Goal: Information Seeking & Learning: Learn about a topic

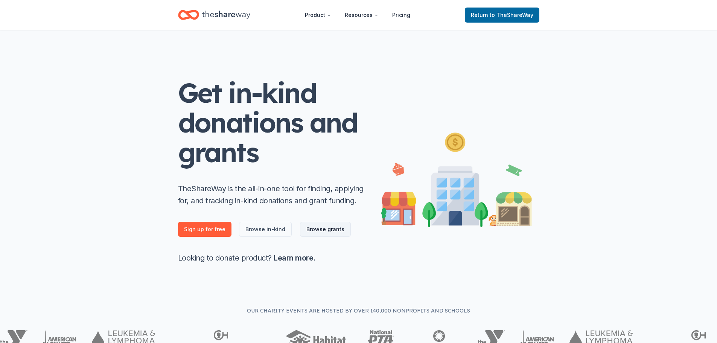
click at [328, 229] on link "Browse grants" at bounding box center [325, 229] width 51 height 15
click at [326, 229] on link "Browse grants" at bounding box center [325, 229] width 51 height 15
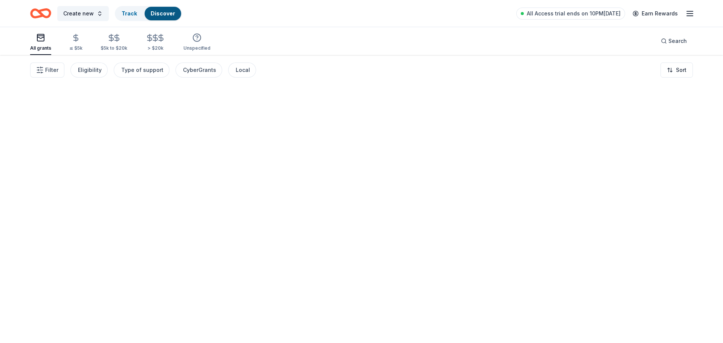
click at [333, 17] on div "Create new Track Discover All Access trial ends on 10PM, 9/16 Earn Rewards" at bounding box center [361, 14] width 662 height 18
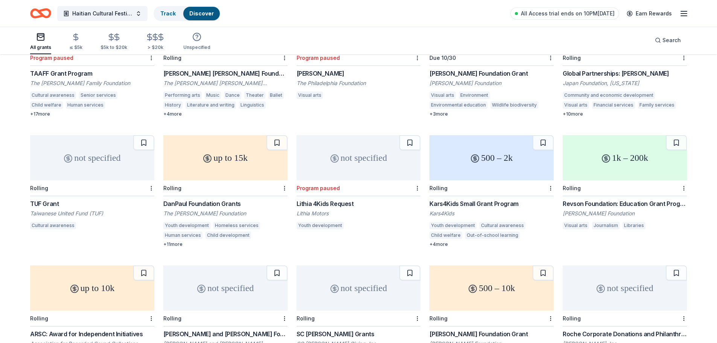
scroll to position [534, 0]
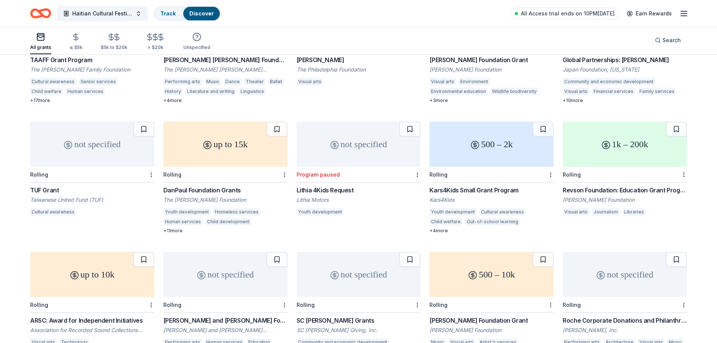
click at [234, 142] on div "up to 15k" at bounding box center [225, 144] width 124 height 45
click at [72, 142] on div "not specified" at bounding box center [92, 144] width 124 height 45
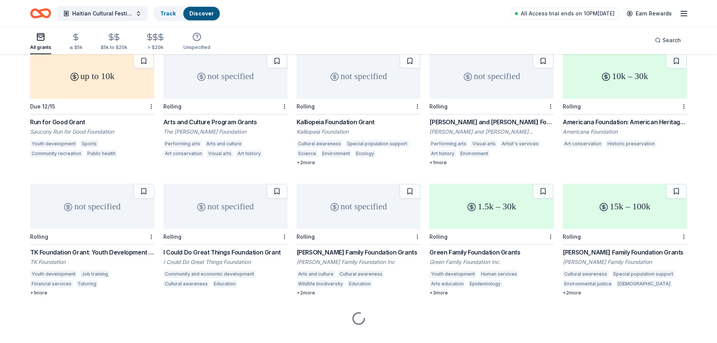
scroll to position [867, 0]
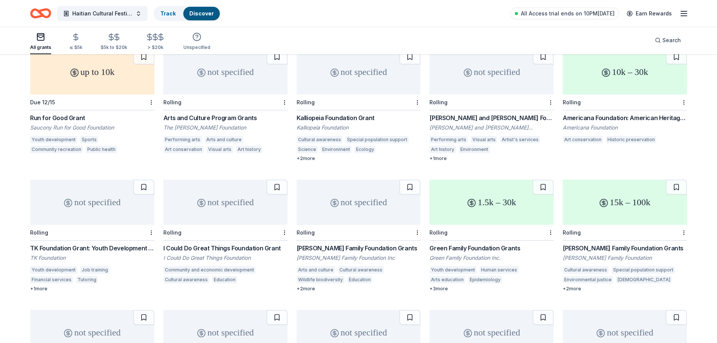
click at [504, 80] on div "not specified" at bounding box center [491, 71] width 124 height 45
click at [338, 94] on div "Rolling" at bounding box center [359, 102] width 124 height 16
click at [234, 94] on div "Rolling" at bounding box center [225, 102] width 124 height 16
click at [226, 243] on div "I Could Do Great Things Foundation Grant" at bounding box center [225, 247] width 124 height 9
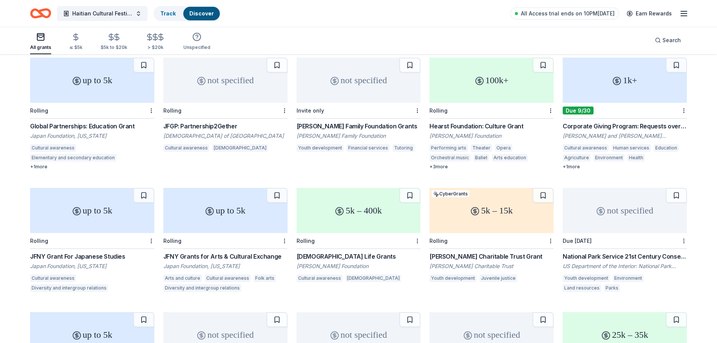
scroll to position [1278, 0]
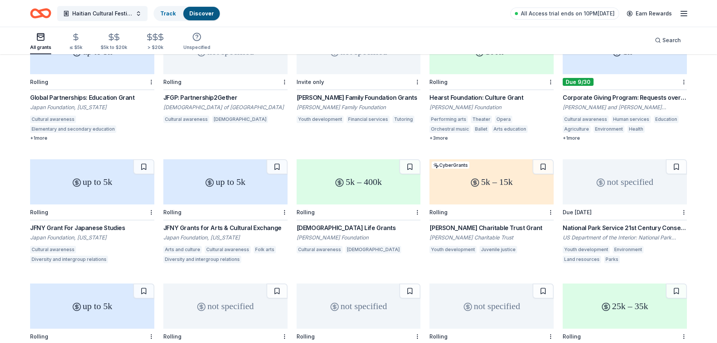
click at [377, 192] on div "5k – 400k" at bounding box center [359, 181] width 124 height 45
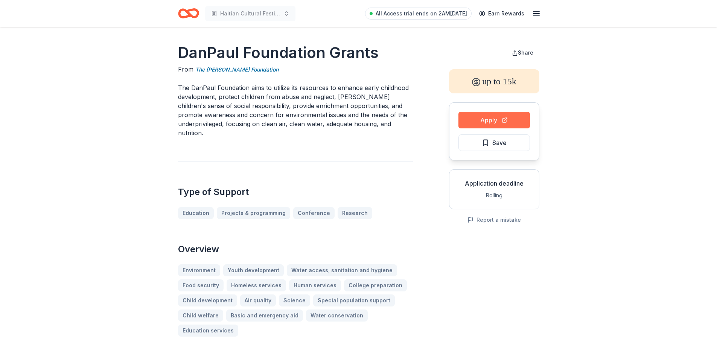
click at [496, 120] on button "Apply" at bounding box center [494, 120] width 72 height 17
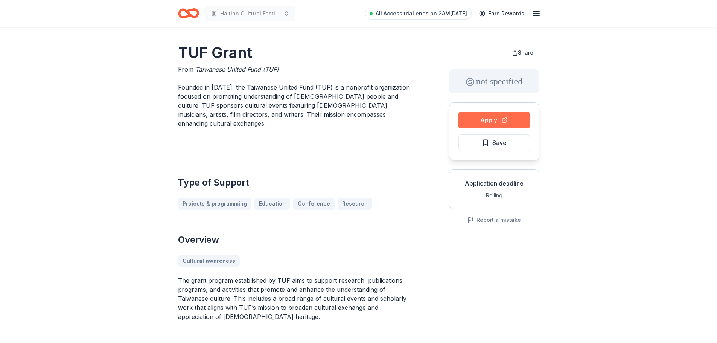
click at [502, 123] on button "Apply" at bounding box center [494, 120] width 72 height 17
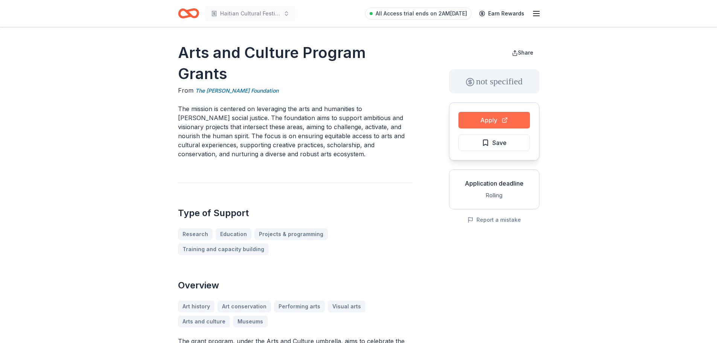
click at [490, 114] on button "Apply" at bounding box center [494, 120] width 72 height 17
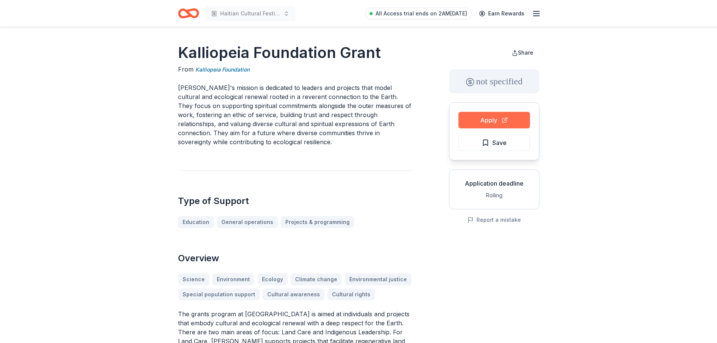
click at [504, 115] on button "Apply" at bounding box center [494, 120] width 72 height 17
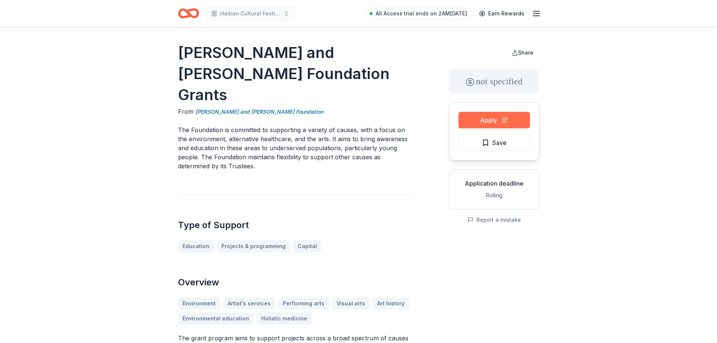
click at [513, 122] on button "Apply" at bounding box center [494, 120] width 72 height 17
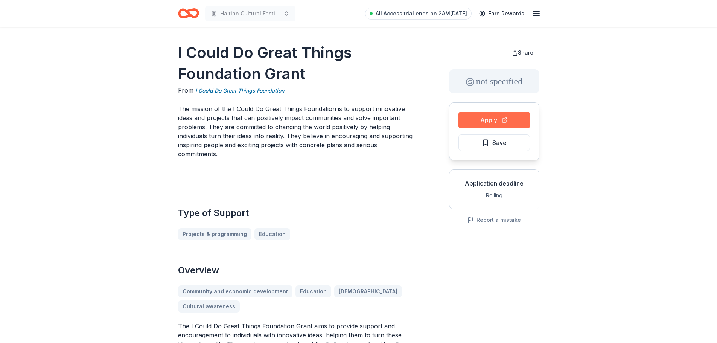
click at [490, 121] on button "Apply" at bounding box center [494, 120] width 72 height 17
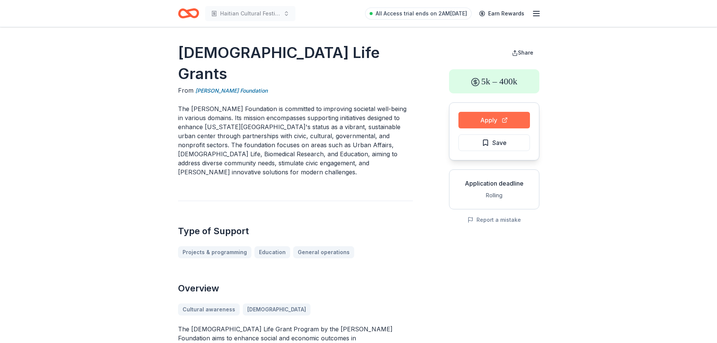
click at [497, 125] on button "Apply" at bounding box center [494, 120] width 72 height 17
